Goal: Communication & Community: Answer question/provide support

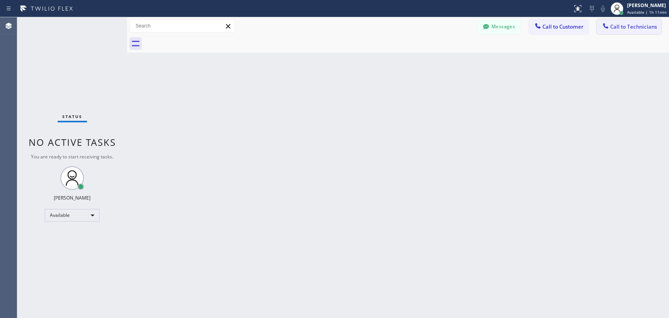
click at [620, 31] on button "Call to Technicians" at bounding box center [629, 26] width 65 height 15
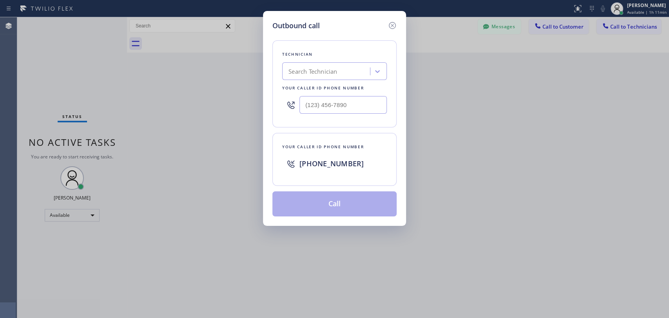
click at [330, 81] on div "Technician Search Technician Your caller id phone number" at bounding box center [334, 83] width 124 height 87
click at [341, 75] on div "Search Technician" at bounding box center [327, 72] width 85 height 14
type input "ric"
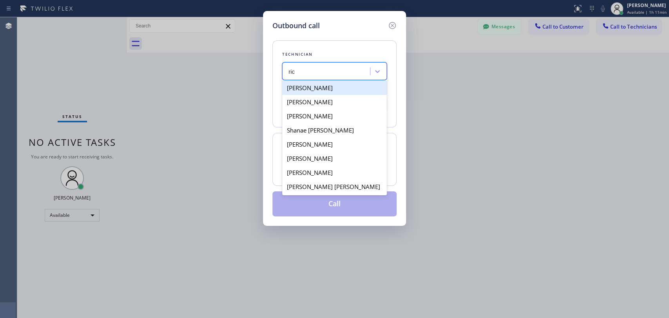
click at [338, 87] on div "Ricardo Triay" at bounding box center [334, 88] width 105 height 14
type input "(786) 482-0637"
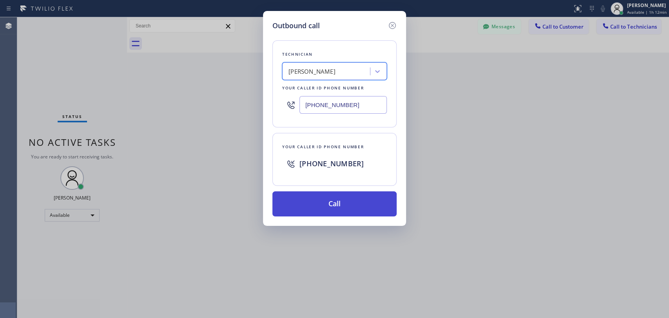
click at [339, 200] on button "Call" at bounding box center [334, 203] width 124 height 25
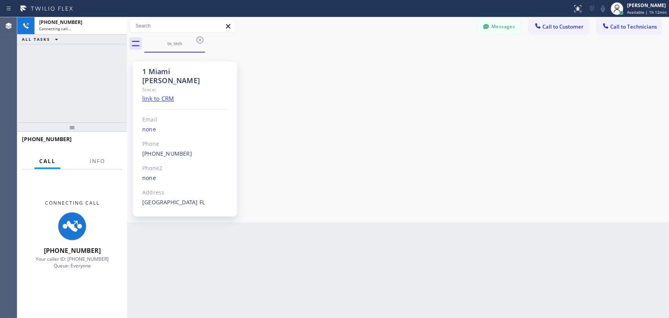
scroll to position [31, 0]
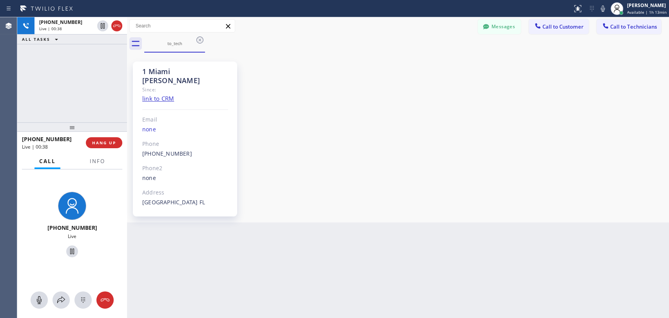
drag, startPoint x: 580, startPoint y: 181, endPoint x: 242, endPoint y: 117, distance: 343.5
click at [580, 180] on div "1 Miami Ricky Since: link to CRM Email none Phone (786) 482-0637 Outbound call …" at bounding box center [398, 137] width 538 height 166
click at [103, 144] on span "HANG UP" at bounding box center [104, 142] width 24 height 5
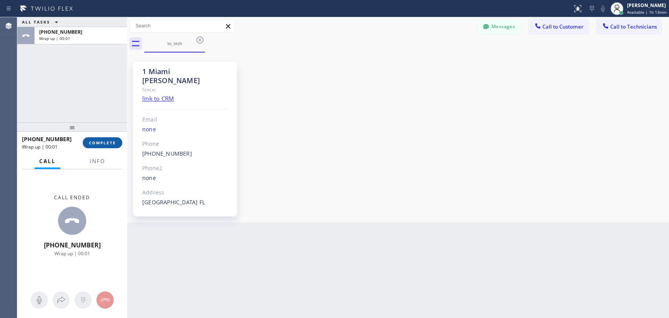
click at [102, 142] on span "COMPLETE" at bounding box center [102, 142] width 27 height 5
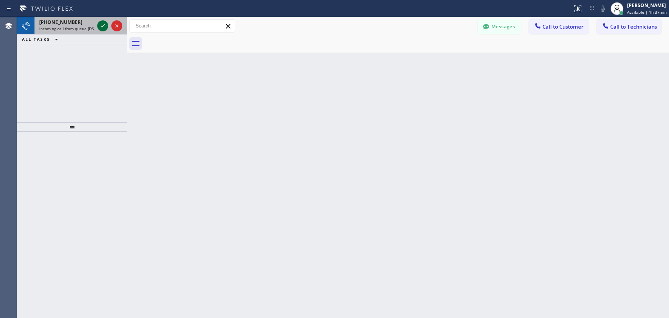
click at [107, 25] on icon at bounding box center [102, 25] width 9 height 9
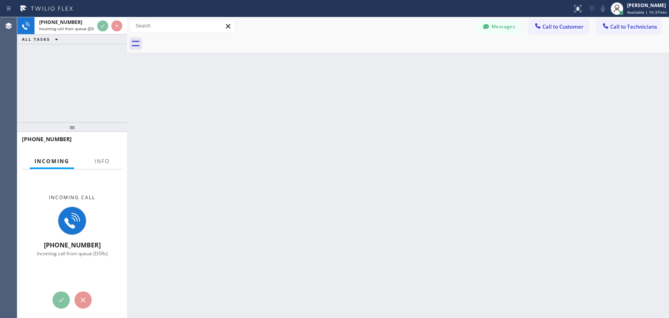
click at [578, 186] on div "Back to Dashboard Change Sender ID Customers Technicians EJ Emily Jancic 08/14 …" at bounding box center [398, 167] width 542 height 301
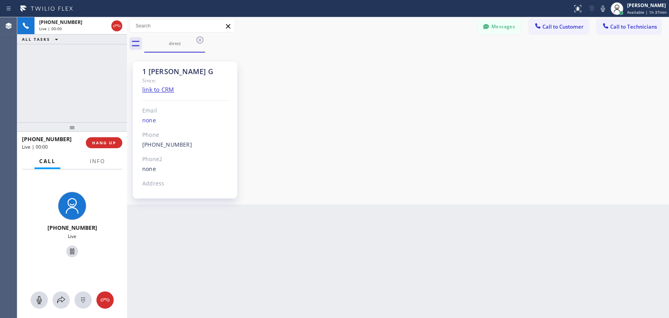
scroll to position [1478, 0]
click at [113, 89] on div "+18183025971 Live | 02:38 ALL TASKS ALL TASKS ACTIVE TASKS TASKS IN WRAP UP" at bounding box center [72, 69] width 110 height 105
click at [115, 142] on span "HANG UP" at bounding box center [104, 142] width 24 height 5
click at [114, 141] on span "HANG UP" at bounding box center [104, 142] width 24 height 5
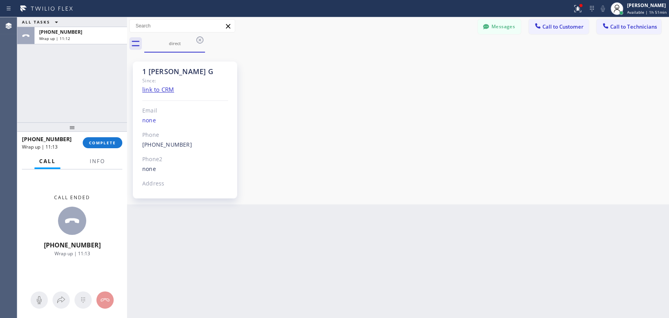
click at [112, 149] on div "+18183025971 Wrap up | 11:13 COMPLETE" at bounding box center [72, 142] width 100 height 20
click at [105, 143] on span "COMPLETE" at bounding box center [102, 142] width 27 height 5
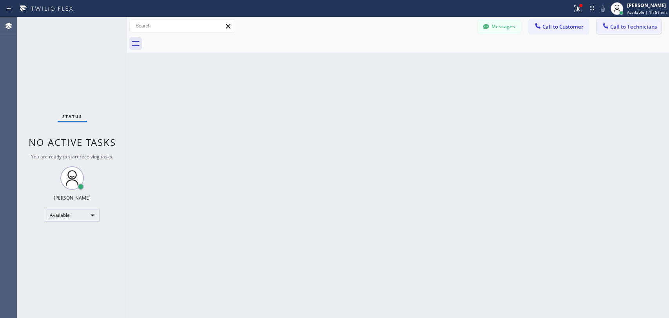
click at [626, 29] on span "Call to Technicians" at bounding box center [633, 26] width 47 height 7
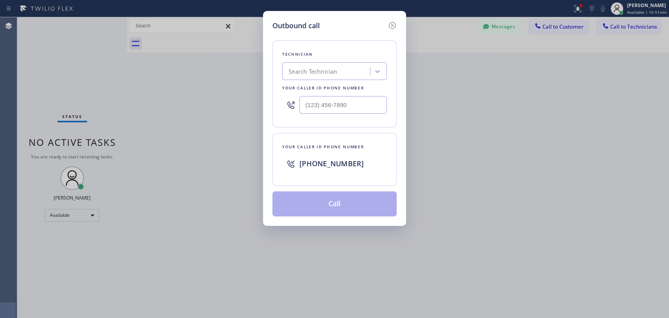
click at [310, 68] on div "Search Technician" at bounding box center [312, 71] width 49 height 9
type input "vad"
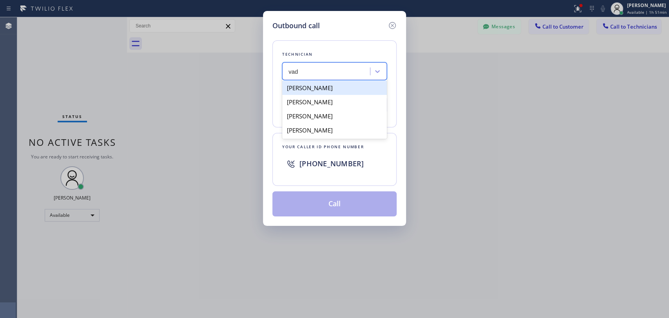
click at [323, 89] on div "Vadim Kartunov" at bounding box center [334, 88] width 105 height 14
type input "(818) 309-0098"
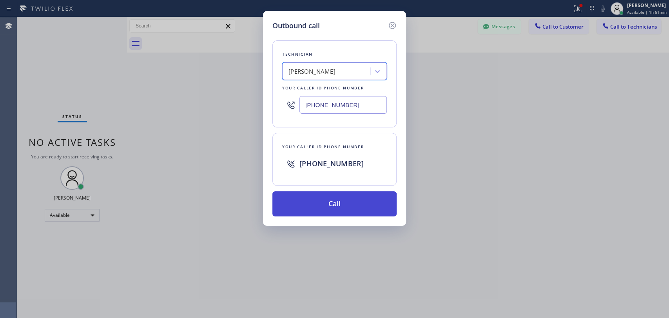
click at [329, 198] on button "Call" at bounding box center [334, 203] width 124 height 25
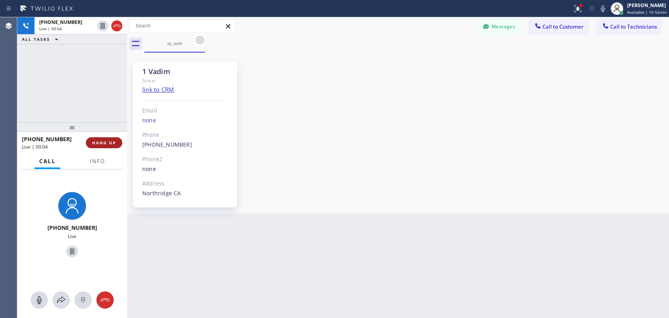
click at [109, 141] on span "HANG UP" at bounding box center [104, 142] width 24 height 5
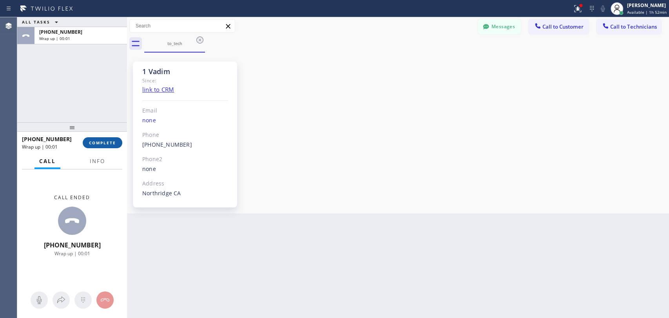
click at [102, 141] on span "COMPLETE" at bounding box center [102, 142] width 27 height 5
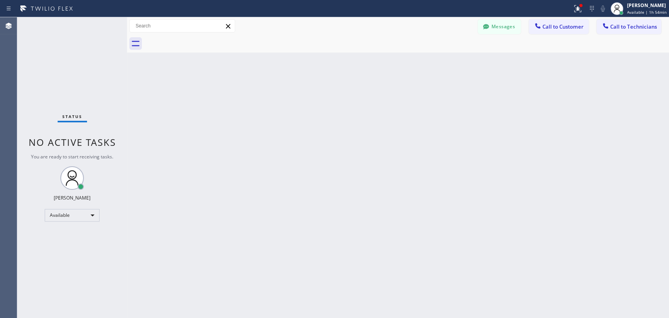
drag, startPoint x: 578, startPoint y: 85, endPoint x: 575, endPoint y: 49, distance: 37.0
click at [578, 85] on div "Back to Dashboard Change Sender ID Customers Technicians EJ Emily Jancic 08/14 …" at bounding box center [398, 167] width 542 height 301
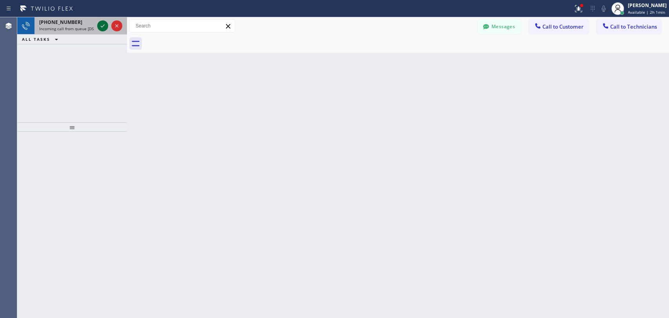
click at [97, 25] on div at bounding box center [102, 25] width 11 height 9
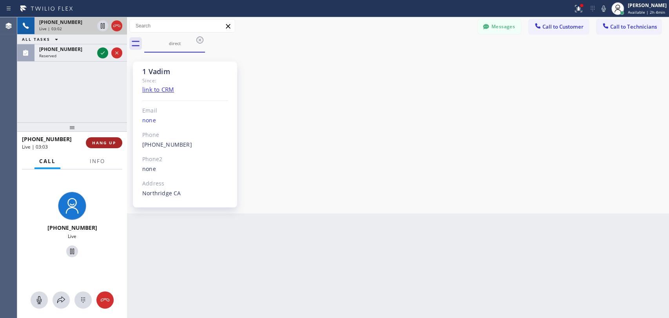
click at [110, 140] on span "HANG UP" at bounding box center [104, 142] width 24 height 5
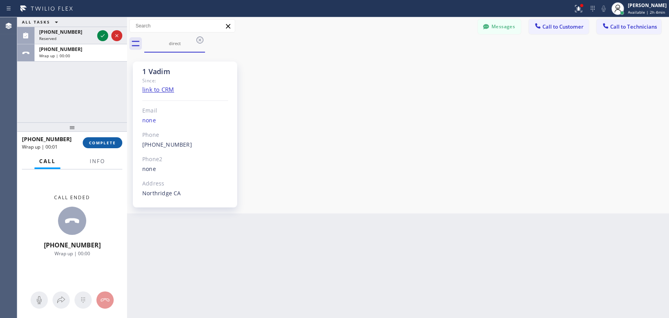
click at [100, 143] on span "COMPLETE" at bounding box center [102, 142] width 27 height 5
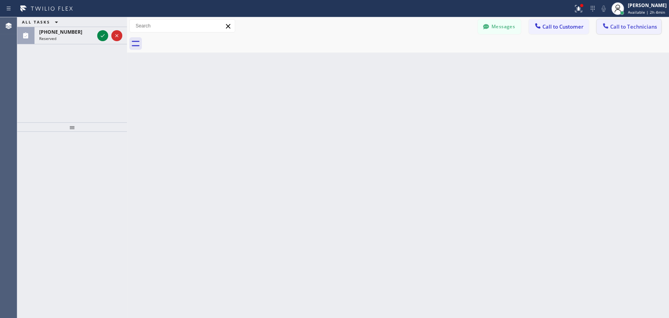
click at [619, 30] on button "Call to Technicians" at bounding box center [629, 26] width 65 height 15
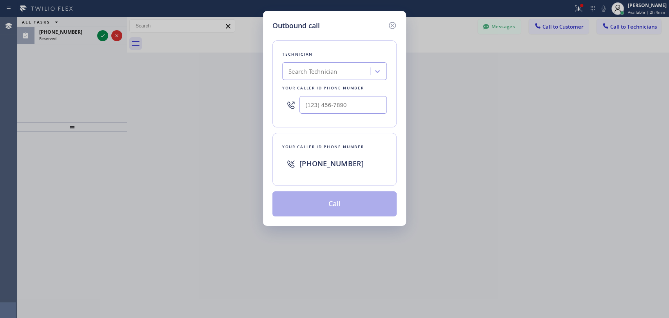
click at [305, 73] on div "Search Technician" at bounding box center [312, 71] width 49 height 9
type input "фкь"
drag, startPoint x: 288, startPoint y: 68, endPoint x: 320, endPoint y: 76, distance: 33.2
click at [320, 76] on div "Search Technician" at bounding box center [327, 72] width 85 height 14
type input "arm"
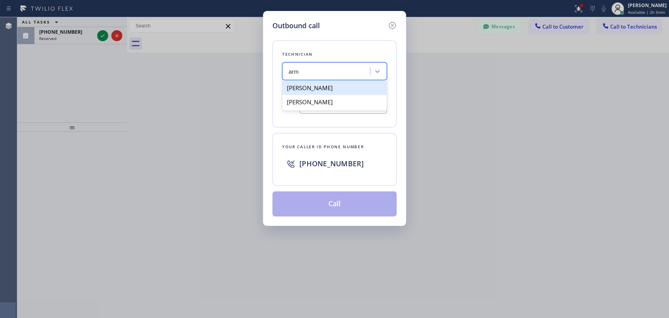
click at [327, 90] on div "Armen Gevorgyan" at bounding box center [334, 88] width 105 height 14
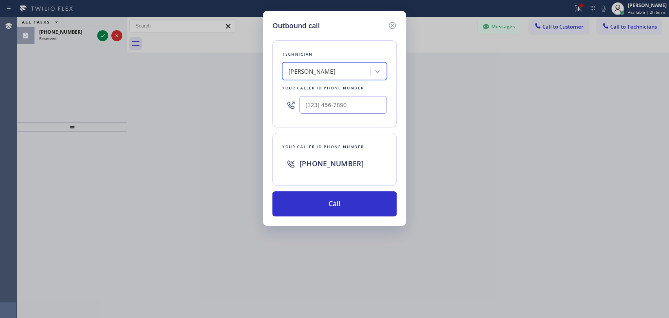
type input "(818) 302-5971"
click at [325, 203] on button "Call" at bounding box center [334, 203] width 124 height 25
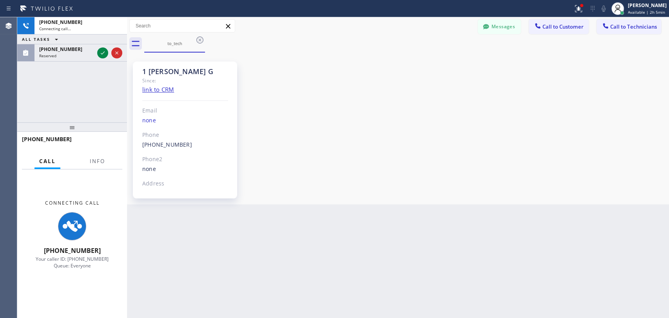
scroll to position [1478, 0]
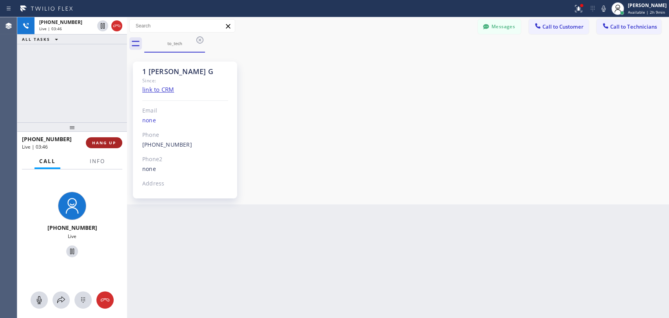
click at [112, 140] on button "HANG UP" at bounding box center [104, 142] width 36 height 11
click at [111, 141] on span "HANG UP" at bounding box center [104, 142] width 24 height 5
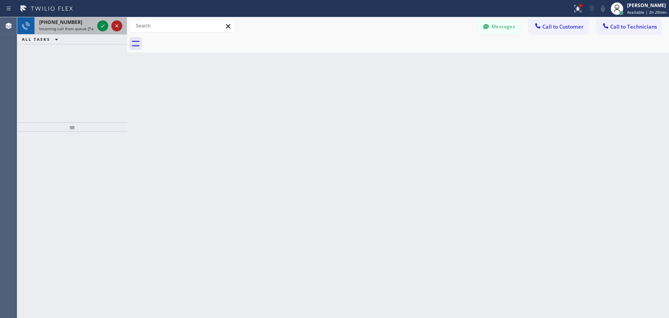
click at [117, 24] on icon at bounding box center [116, 25] width 9 height 9
click at [112, 27] on icon at bounding box center [116, 25] width 9 height 9
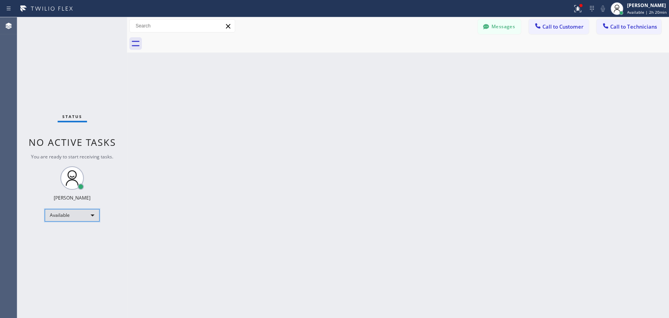
click at [69, 211] on div "Available" at bounding box center [72, 215] width 55 height 13
click at [68, 243] on li "Unavailable" at bounding box center [71, 244] width 53 height 9
click at [613, 29] on span "Call to Technicians" at bounding box center [633, 26] width 47 height 7
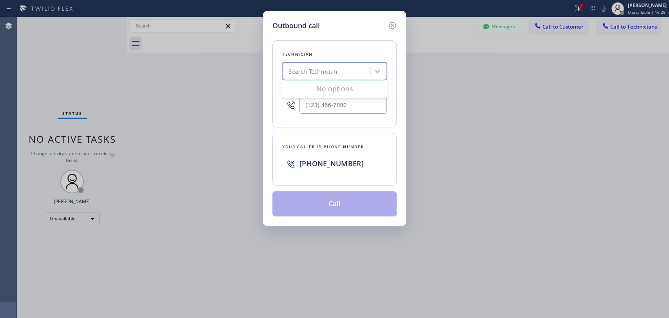
click at [322, 71] on div "Search Technician" at bounding box center [312, 71] width 49 height 9
type input "david"
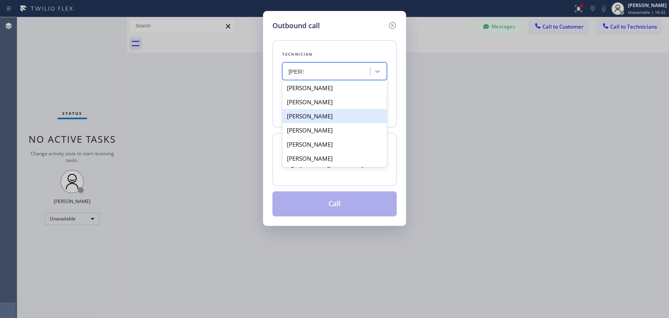
click at [335, 117] on div "David Romero" at bounding box center [334, 116] width 105 height 14
type input "(323) 579-9547"
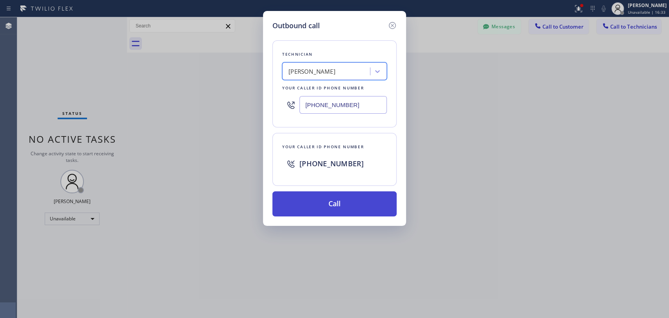
click at [363, 208] on button "Call" at bounding box center [334, 203] width 124 height 25
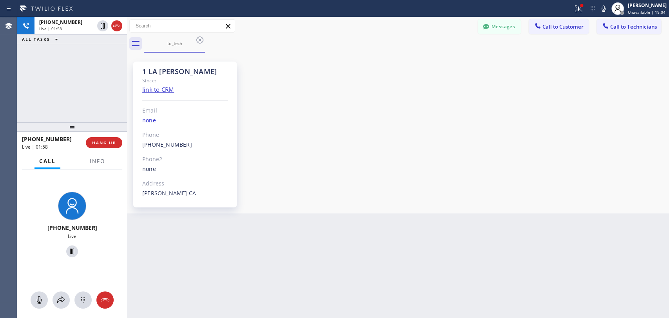
click at [51, 101] on div "+13235799547 Live | 01:58 ALL TASKS ALL TASKS ACTIVE TASKS TASKS IN WRAP UP" at bounding box center [72, 69] width 110 height 105
click at [113, 145] on button "HANG UP" at bounding box center [104, 142] width 36 height 11
click at [111, 143] on span "HANG UP" at bounding box center [104, 142] width 24 height 5
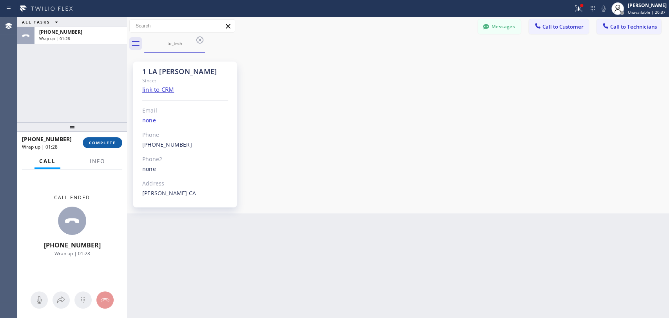
click at [93, 145] on button "COMPLETE" at bounding box center [103, 142] width 40 height 11
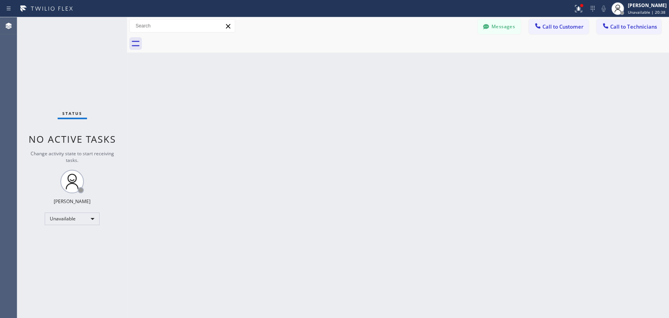
drag, startPoint x: 71, startPoint y: 227, endPoint x: 75, endPoint y: 218, distance: 9.1
click at [71, 226] on div "Status No active tasks Change activity state to start receiving tasks. Maria Ta…" at bounding box center [72, 167] width 110 height 301
click at [75, 217] on div "Unavailable" at bounding box center [72, 218] width 55 height 13
click at [69, 237] on li "Available" at bounding box center [71, 238] width 53 height 9
click at [622, 29] on span "Call to Technicians" at bounding box center [633, 26] width 47 height 7
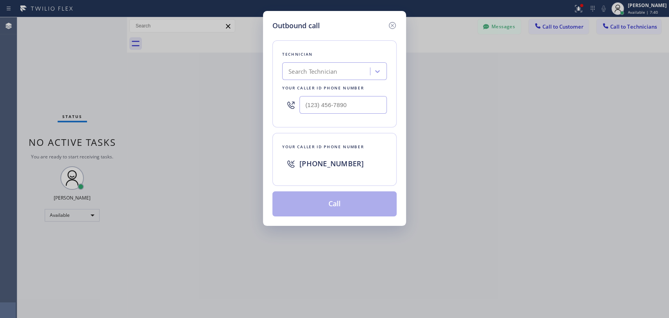
click at [336, 72] on div "Search Technician" at bounding box center [312, 71] width 49 height 9
type input "arm"
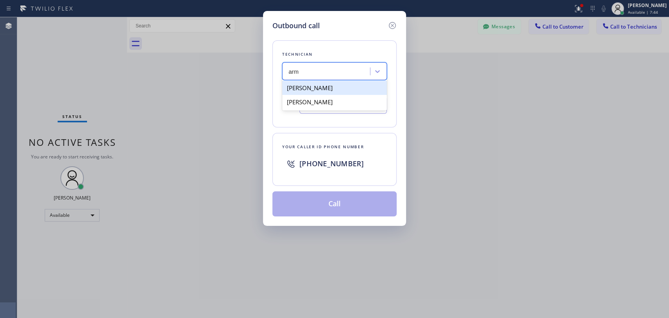
click at [332, 90] on div "Armen Gevorgyan" at bounding box center [334, 88] width 105 height 14
type input "(818) 302-5971"
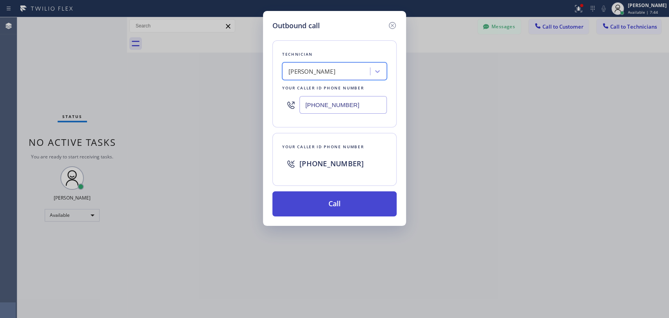
click at [356, 201] on button "Call" at bounding box center [334, 203] width 124 height 25
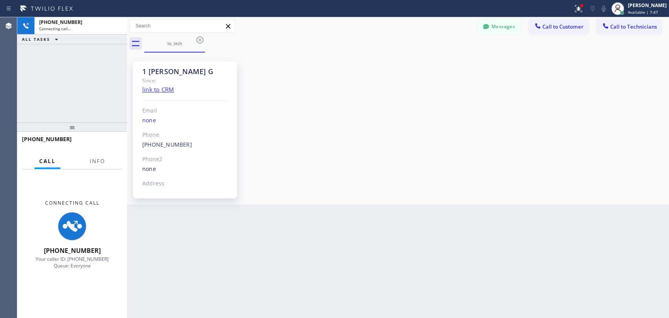
scroll to position [1478, 0]
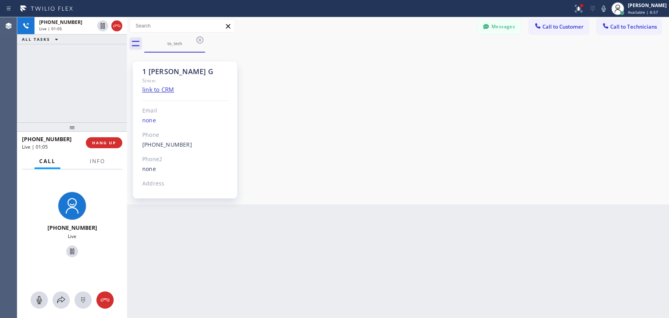
click at [63, 84] on div "+18183025971 Live | 01:05 ALL TASKS ALL TASKS ACTIVE TASKS TASKS IN WRAP UP" at bounding box center [72, 69] width 110 height 105
click at [633, 184] on div "1 Armen G Since: link to CRM Email none Phone (818) 302-5971 Outbound call Tech…" at bounding box center [398, 128] width 538 height 148
click at [116, 139] on button "HANG UP" at bounding box center [104, 142] width 36 height 11
click at [114, 139] on button "HANG UP" at bounding box center [104, 142] width 36 height 11
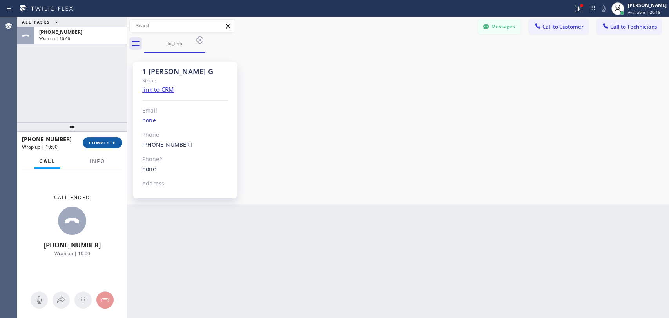
click at [102, 137] on button "COMPLETE" at bounding box center [103, 142] width 40 height 11
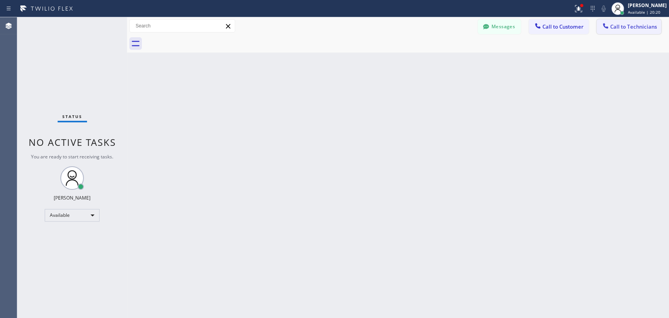
click at [600, 27] on button "Call to Technicians" at bounding box center [629, 26] width 65 height 15
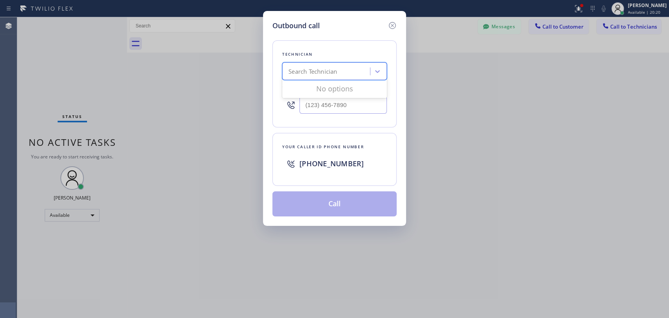
click at [319, 72] on div "Search Technician" at bounding box center [312, 71] width 49 height 9
type input "ыукп"
drag, startPoint x: 312, startPoint y: 71, endPoint x: 289, endPoint y: 70, distance: 22.4
click at [289, 70] on div "Search Technician" at bounding box center [327, 72] width 85 height 14
type input "serg"
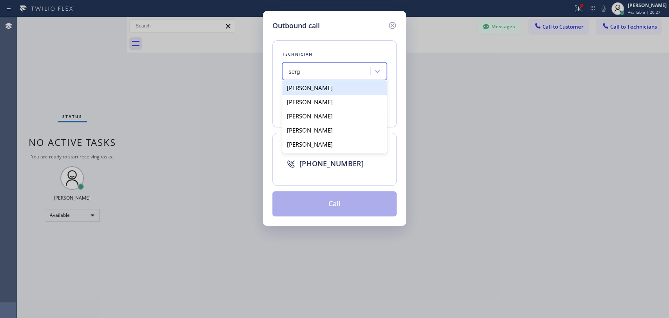
click at [341, 89] on div "[PERSON_NAME]" at bounding box center [334, 88] width 105 height 14
type input "(323) 304-1325"
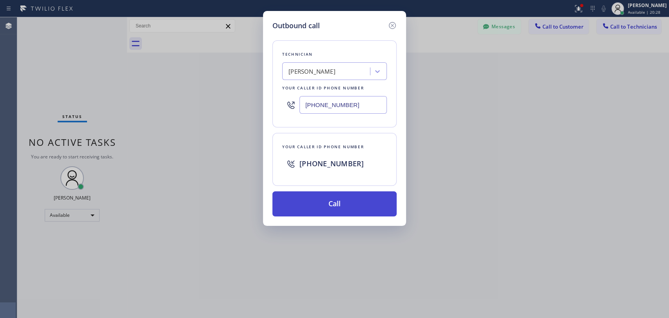
click at [345, 211] on button "Call" at bounding box center [334, 203] width 124 height 25
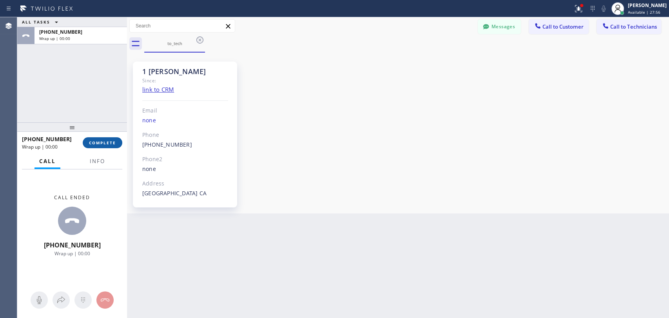
click at [99, 140] on span "COMPLETE" at bounding box center [102, 142] width 27 height 5
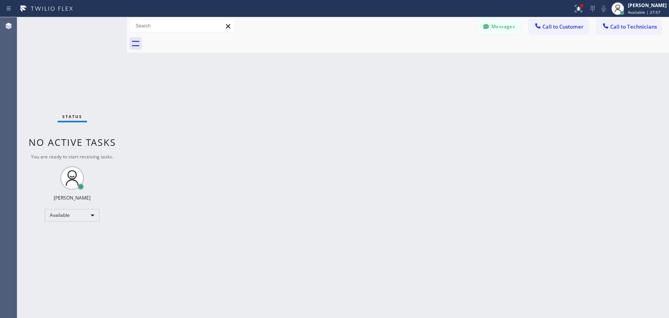
click at [626, 143] on div "Back to Dashboard Change Sender ID Customers Technicians EJ Emily Jancic 08/14 …" at bounding box center [398, 167] width 542 height 301
